Goal: Task Accomplishment & Management: Use online tool/utility

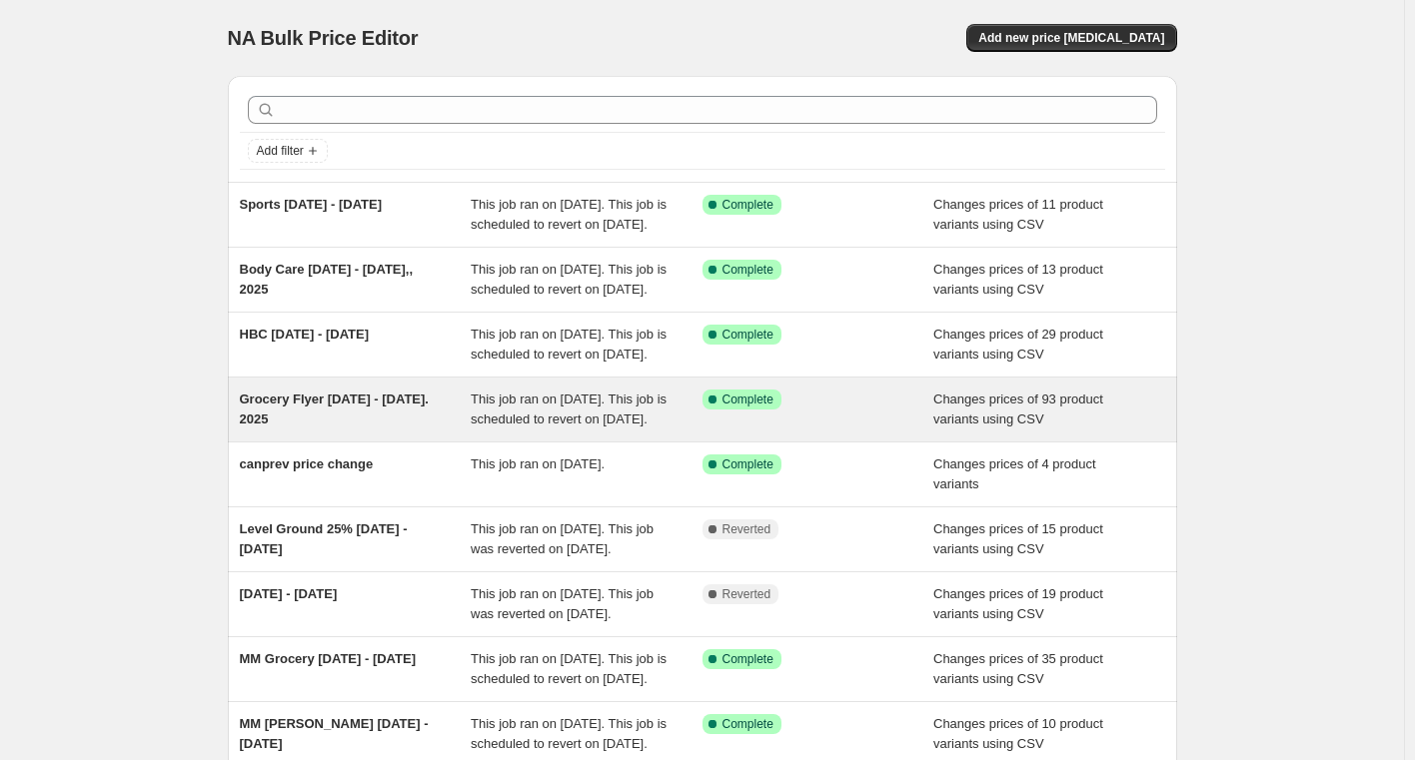
click at [297, 427] on span "Grocery Flyer [DATE] - [DATE]. 2025" at bounding box center [334, 409] width 189 height 35
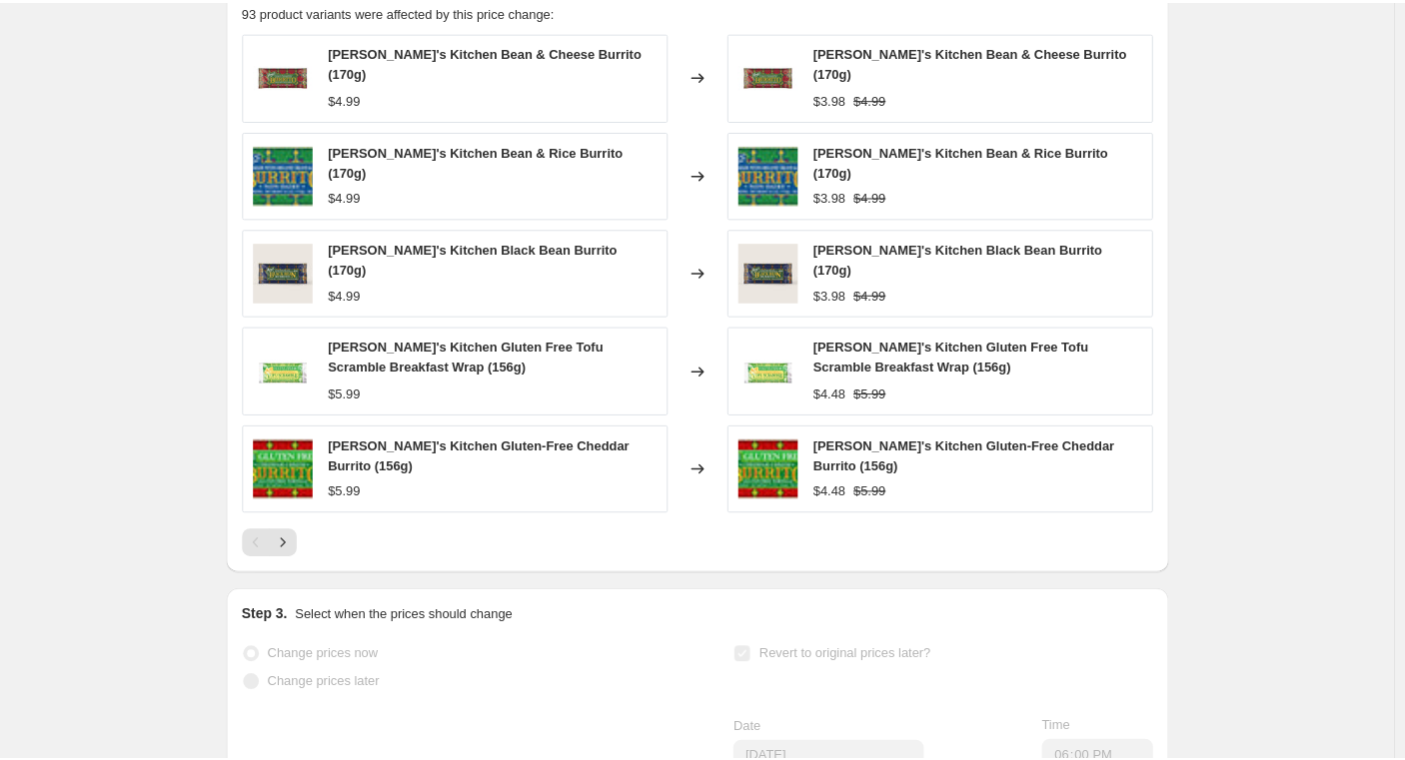
scroll to position [999, 0]
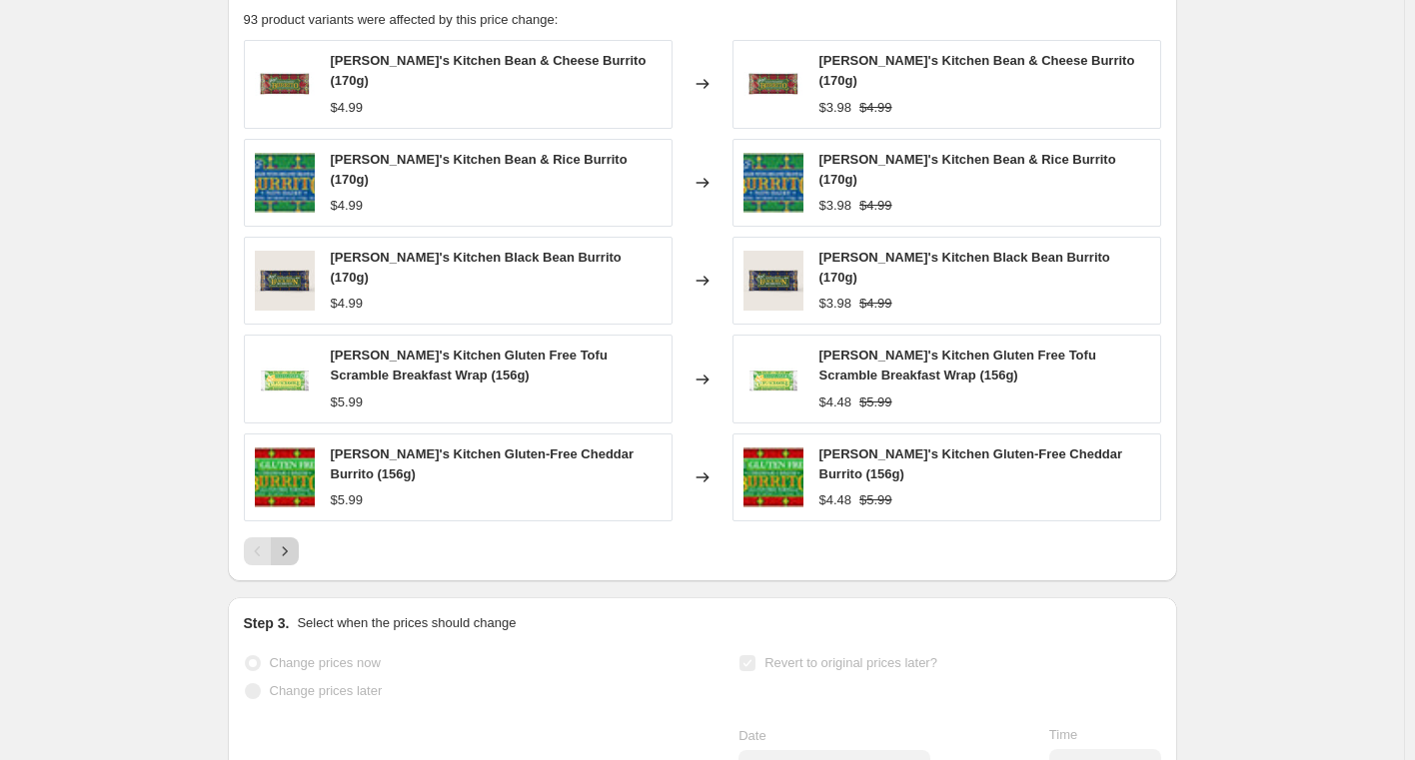
click at [292, 542] on icon "Next" at bounding box center [285, 552] width 20 height 20
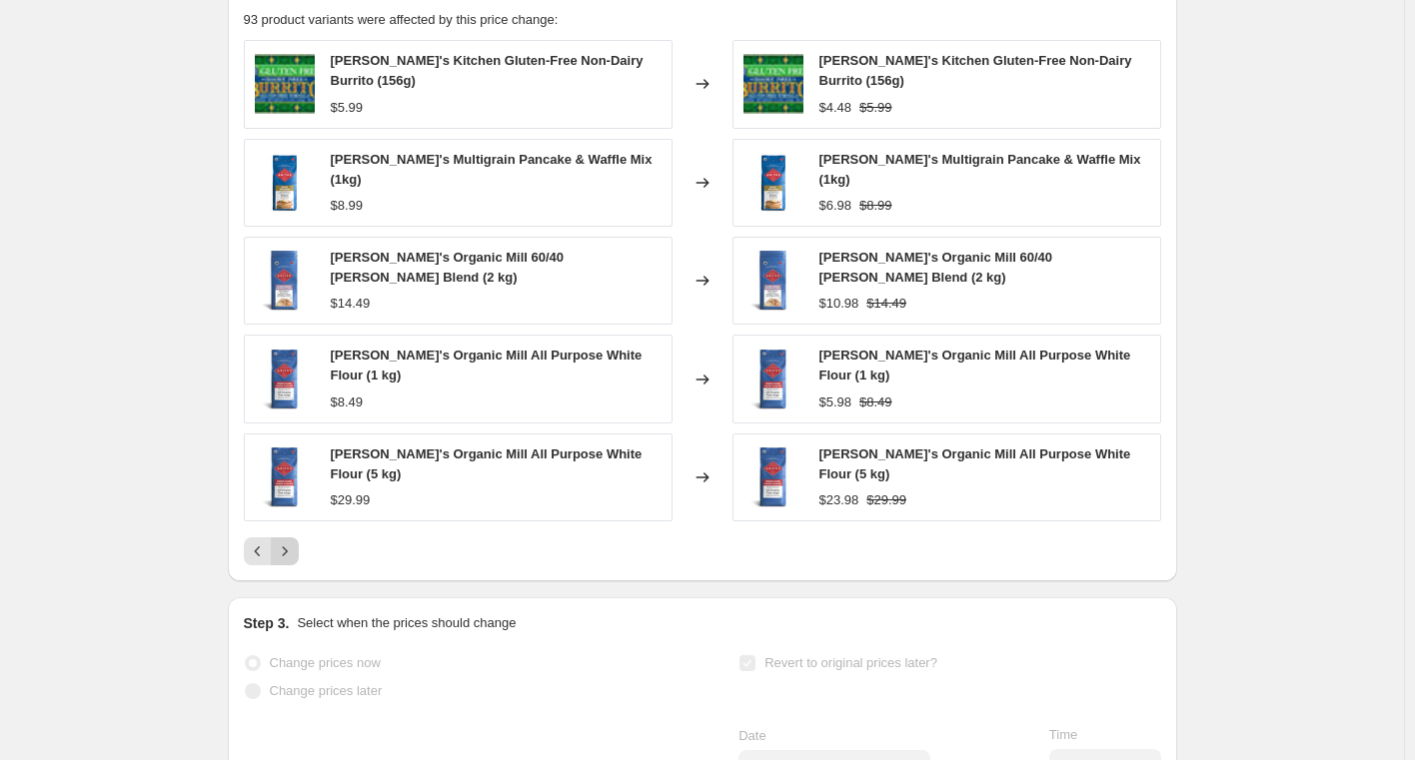
click at [290, 538] on button "Next" at bounding box center [285, 552] width 28 height 28
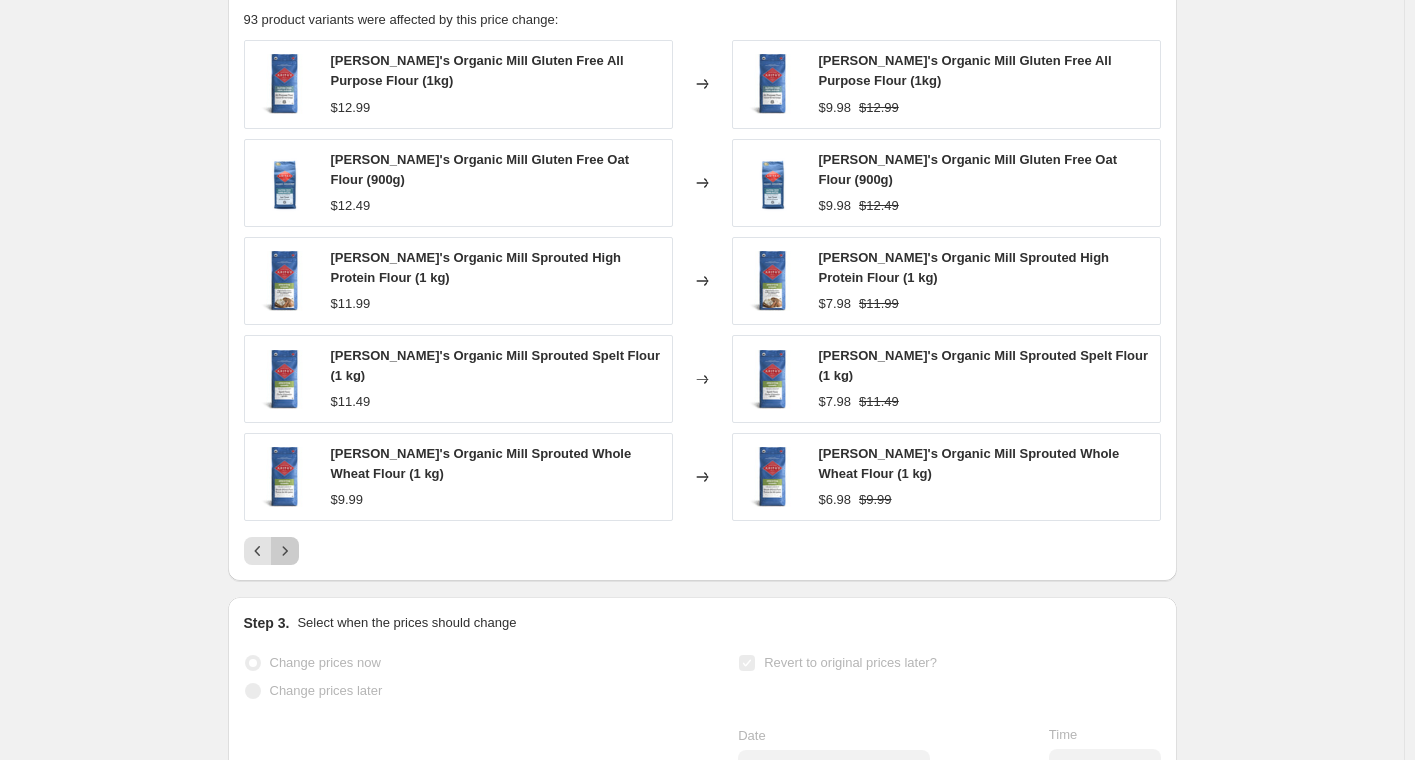
click at [290, 538] on button "Next" at bounding box center [285, 552] width 28 height 28
